Goal: Transaction & Acquisition: Register for event/course

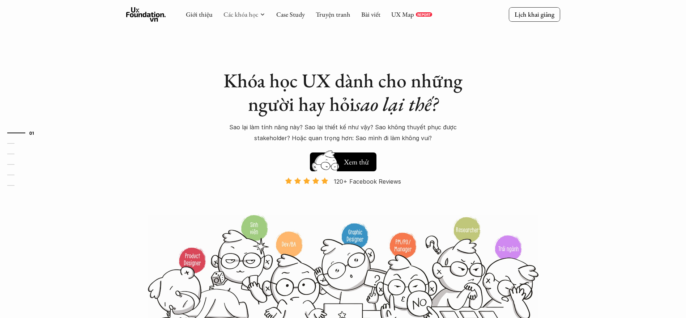
drag, startPoint x: 0, startPoint y: 0, endPoint x: 233, endPoint y: 15, distance: 233.8
click at [233, 15] on link "Các khóa học" at bounding box center [241, 14] width 35 height 8
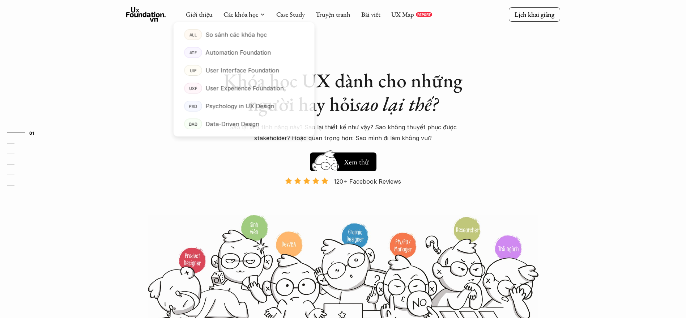
click at [246, 21] on div "Giới thiệu Các khóa học Case Study Truyện tranh Bài viết UX Map REPORT" at bounding box center [309, 14] width 246 height 14
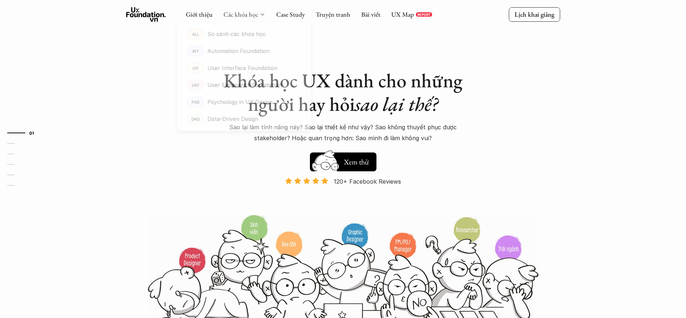
click at [248, 14] on link "Các khóa học" at bounding box center [241, 14] width 35 height 8
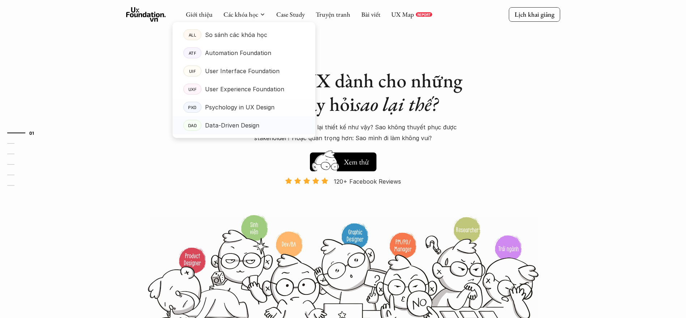
click at [247, 125] on p "Data-Driven Design" at bounding box center [232, 125] width 54 height 11
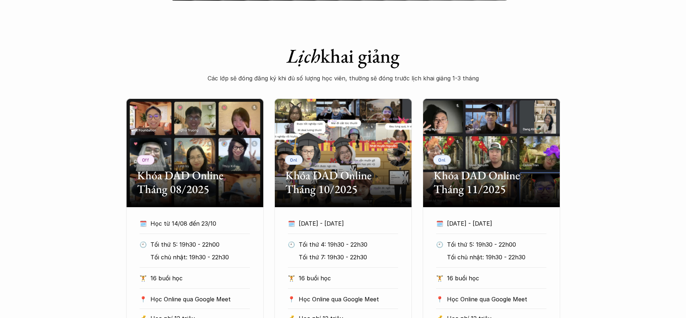
scroll to position [380, 0]
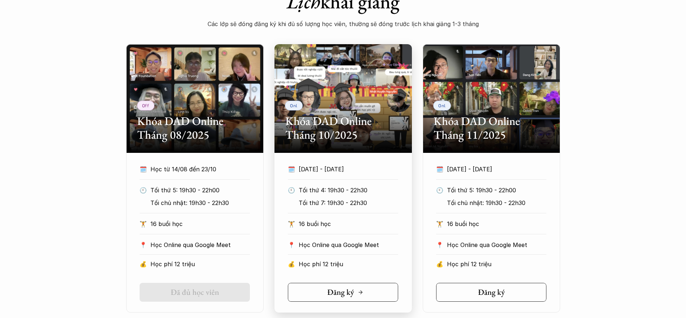
click at [341, 292] on h5 "Đăng ký" at bounding box center [340, 291] width 27 height 9
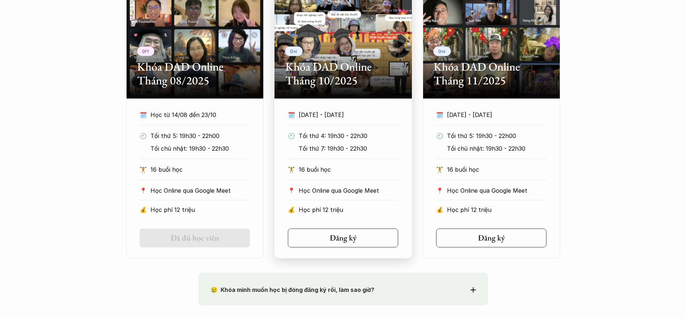
click at [338, 134] on p "Tối thứ 4: 19h30 - 22h30" at bounding box center [348, 135] width 99 height 11
